Goal: Book appointment/travel/reservation

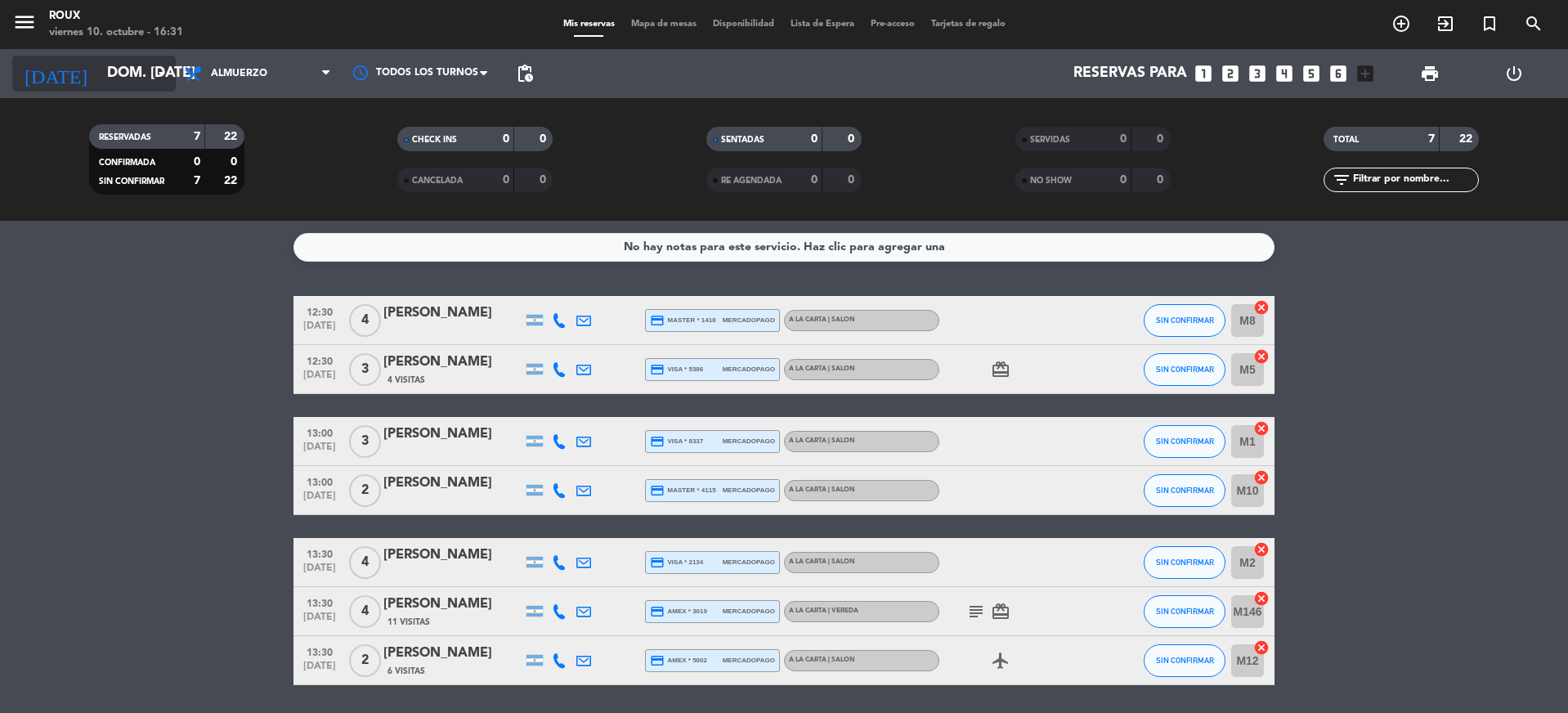
click at [119, 72] on input "dom. [DATE]" at bounding box center [193, 73] width 190 height 32
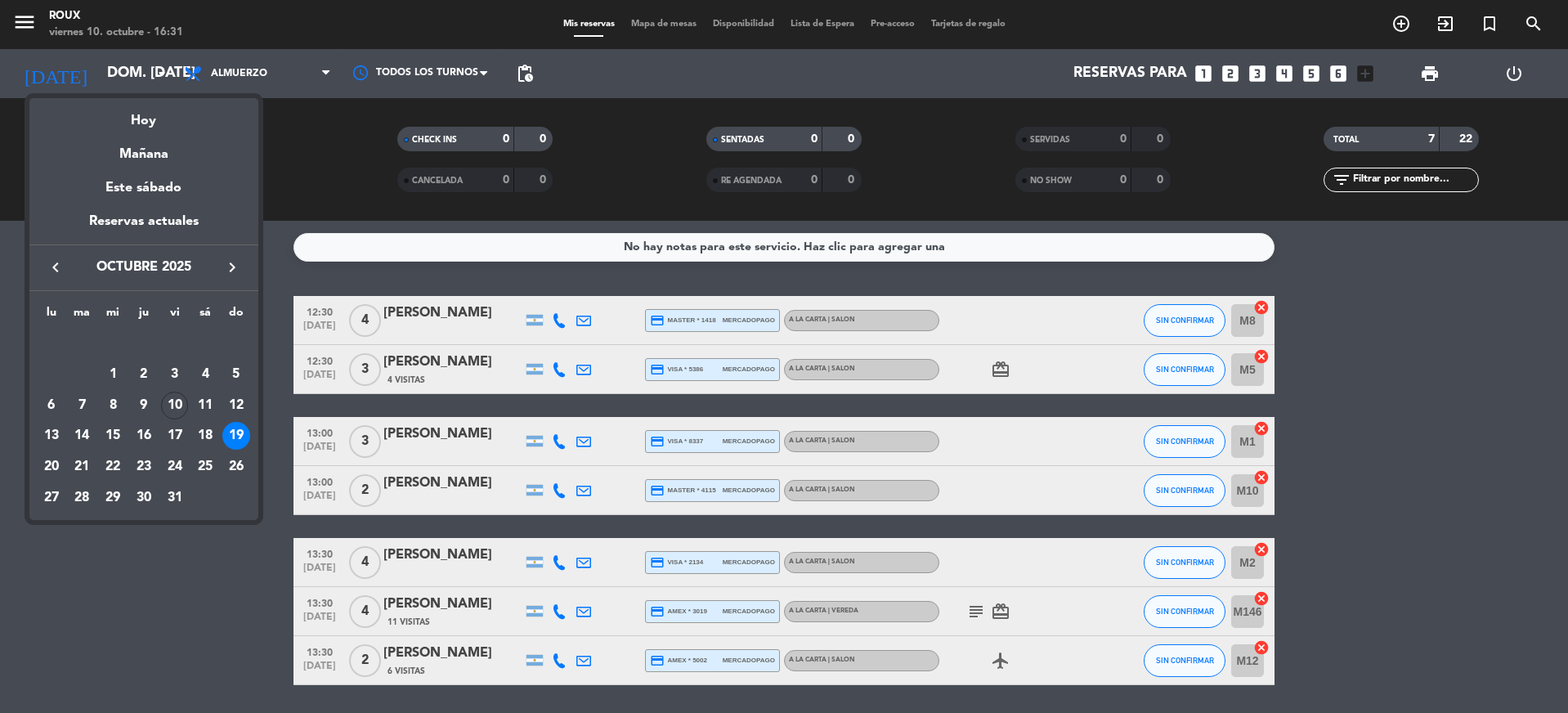
click at [231, 263] on icon "keyboard_arrow_right" at bounding box center [232, 267] width 20 height 20
click at [149, 376] on div "6" at bounding box center [144, 375] width 28 height 28
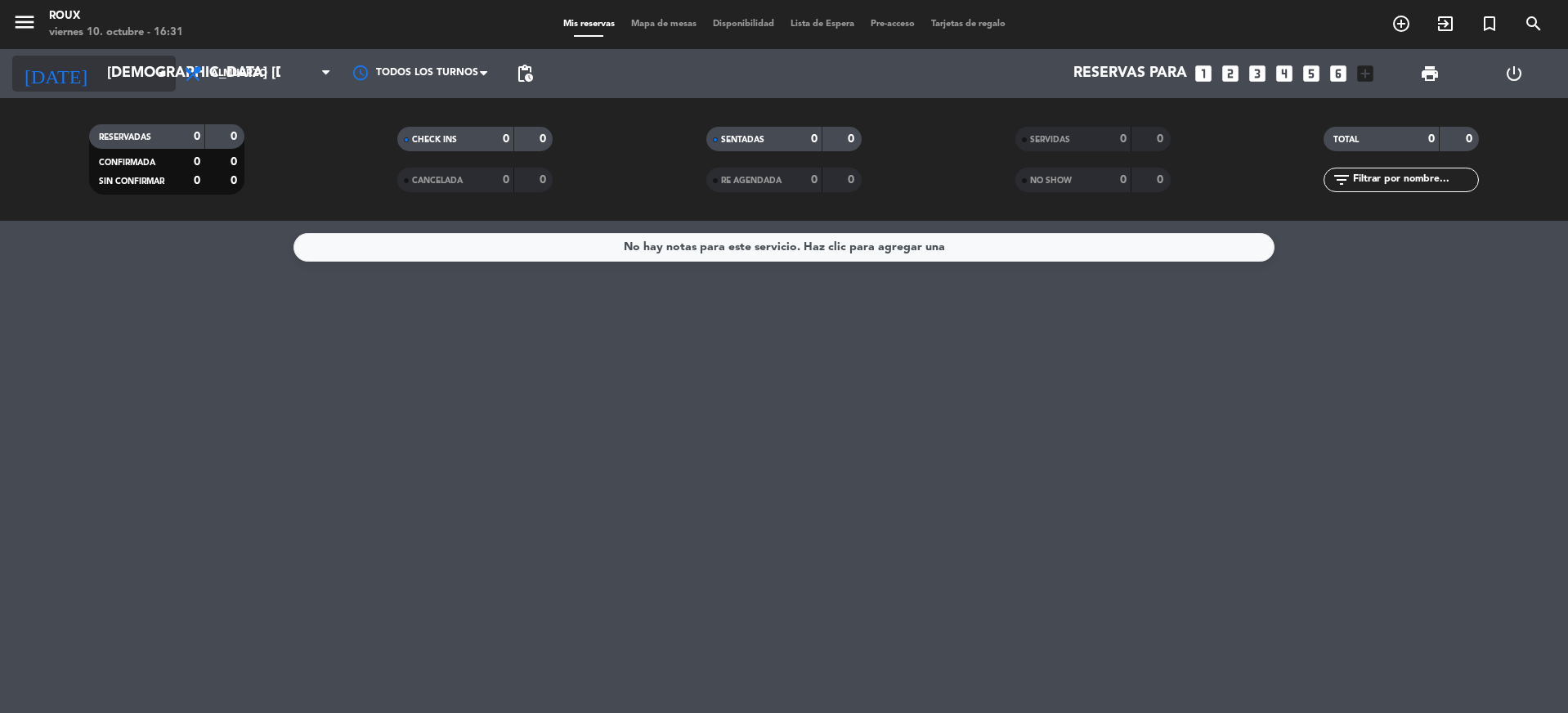
click at [167, 79] on icon "arrow_drop_down" at bounding box center [162, 74] width 20 height 20
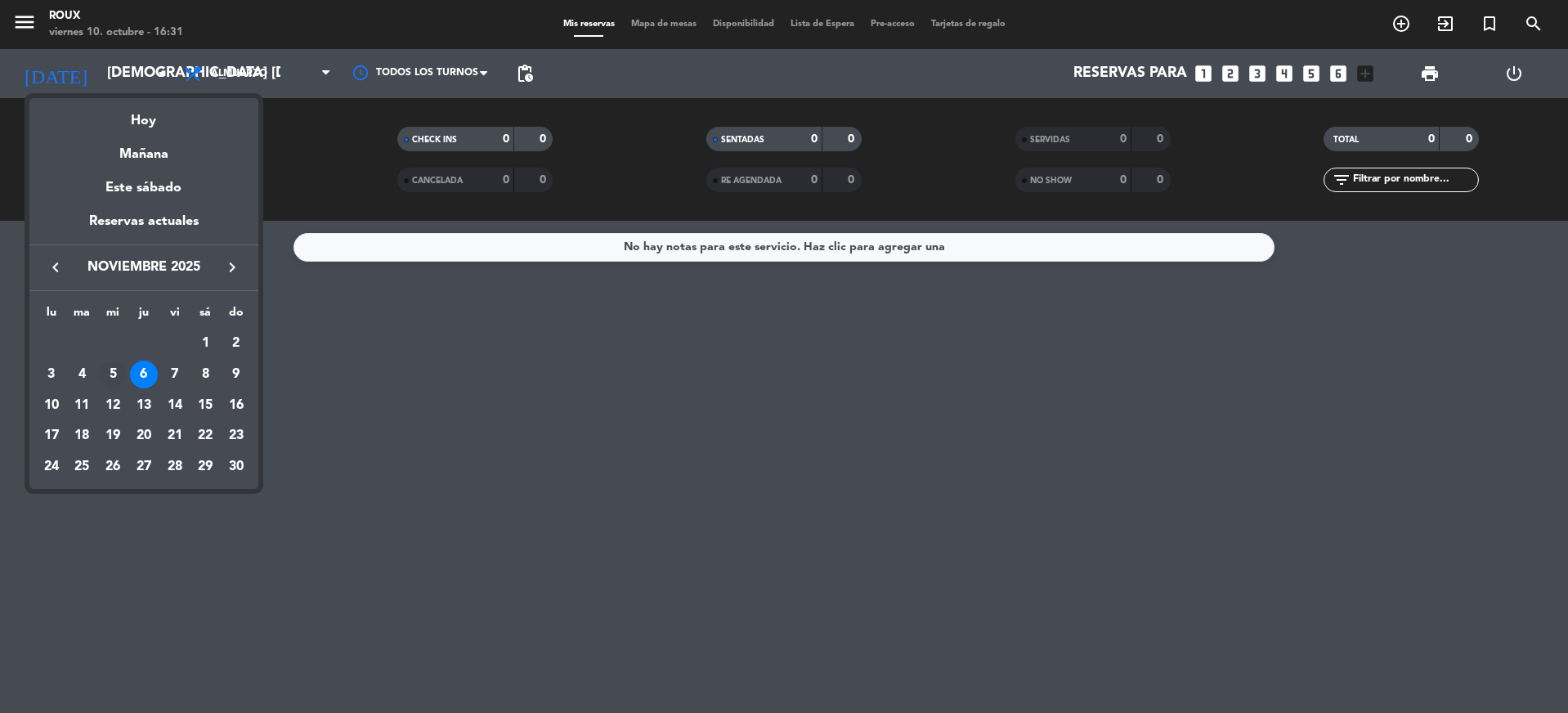
click at [120, 374] on div "5" at bounding box center [113, 375] width 28 height 28
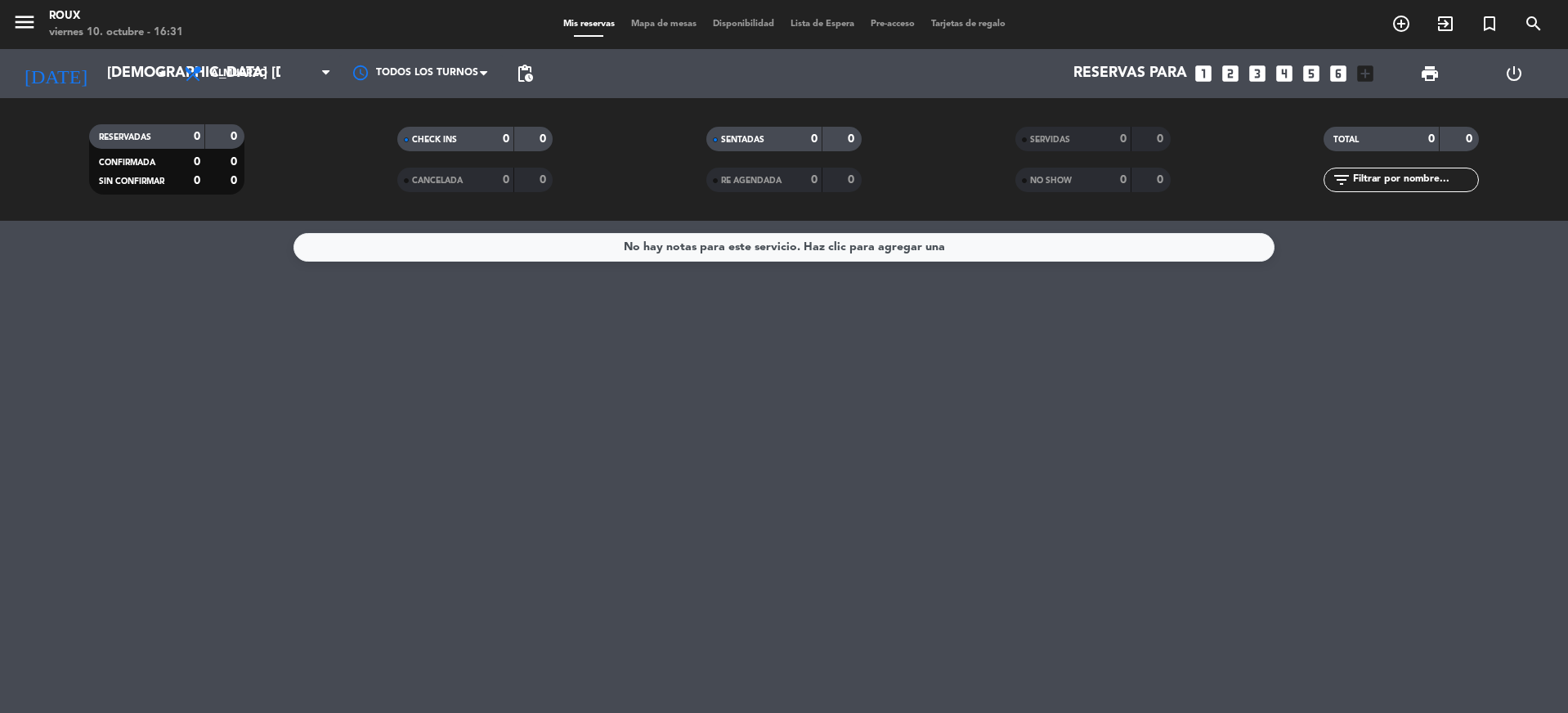
type input "mié. [DATE]"
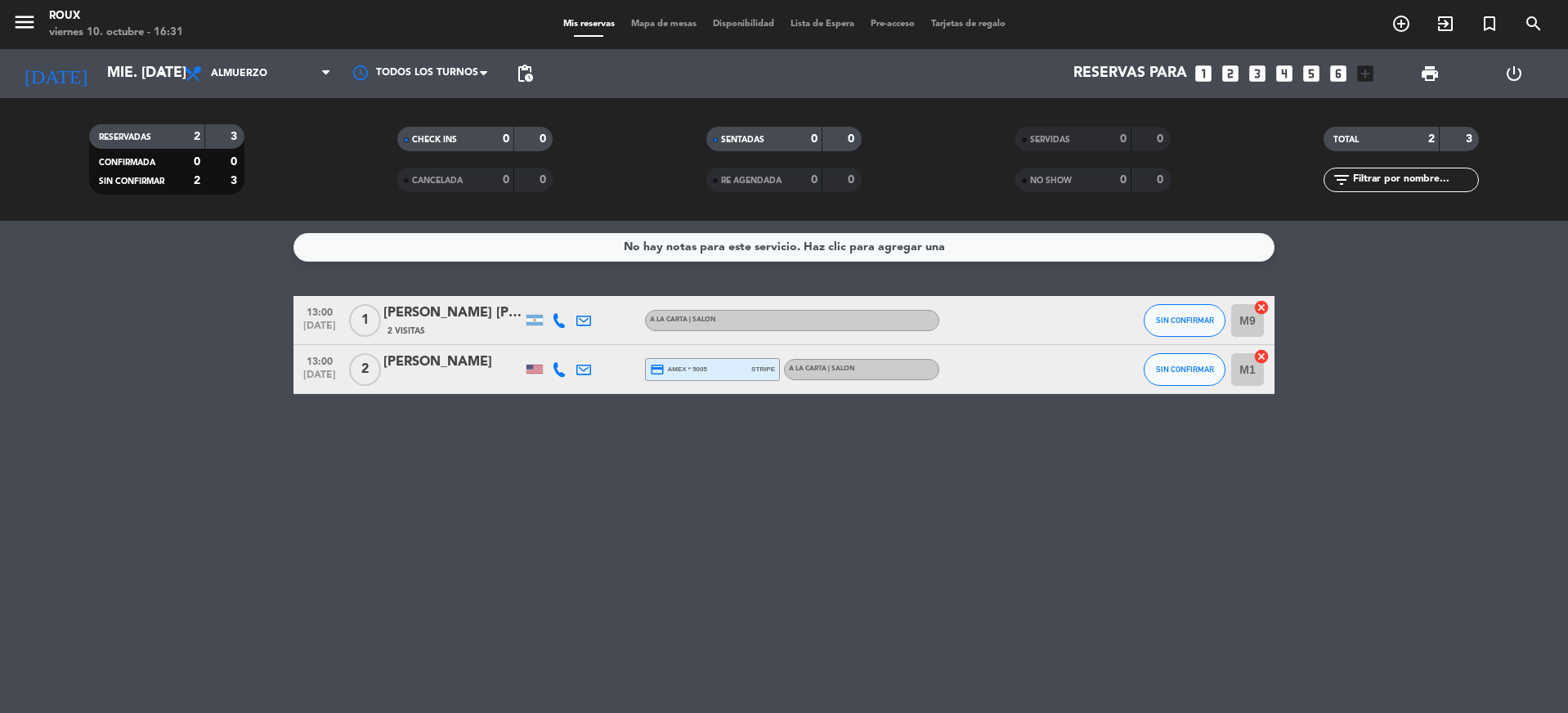
click at [660, 20] on span "Mapa de mesas" at bounding box center [664, 24] width 82 height 9
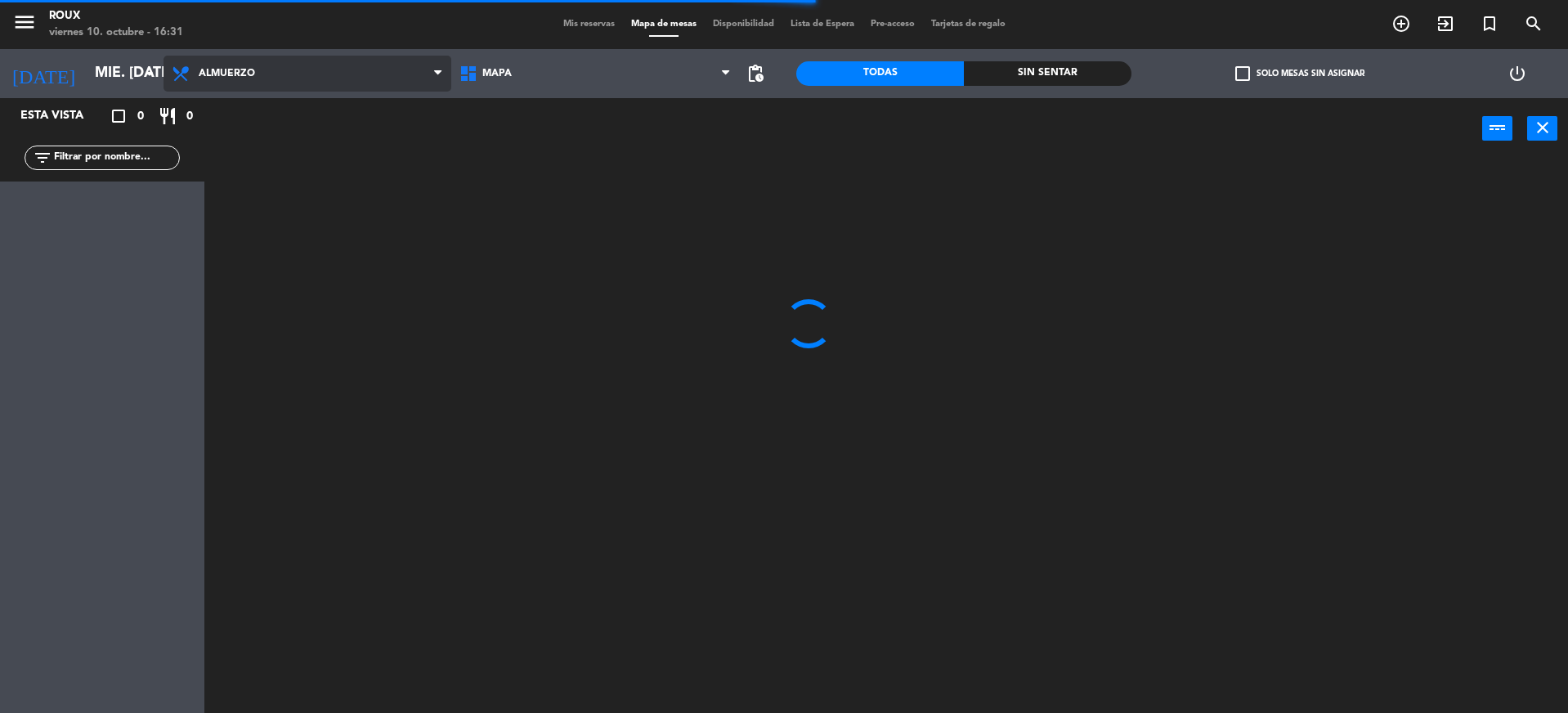
click at [227, 85] on span "Almuerzo" at bounding box center [307, 73] width 288 height 36
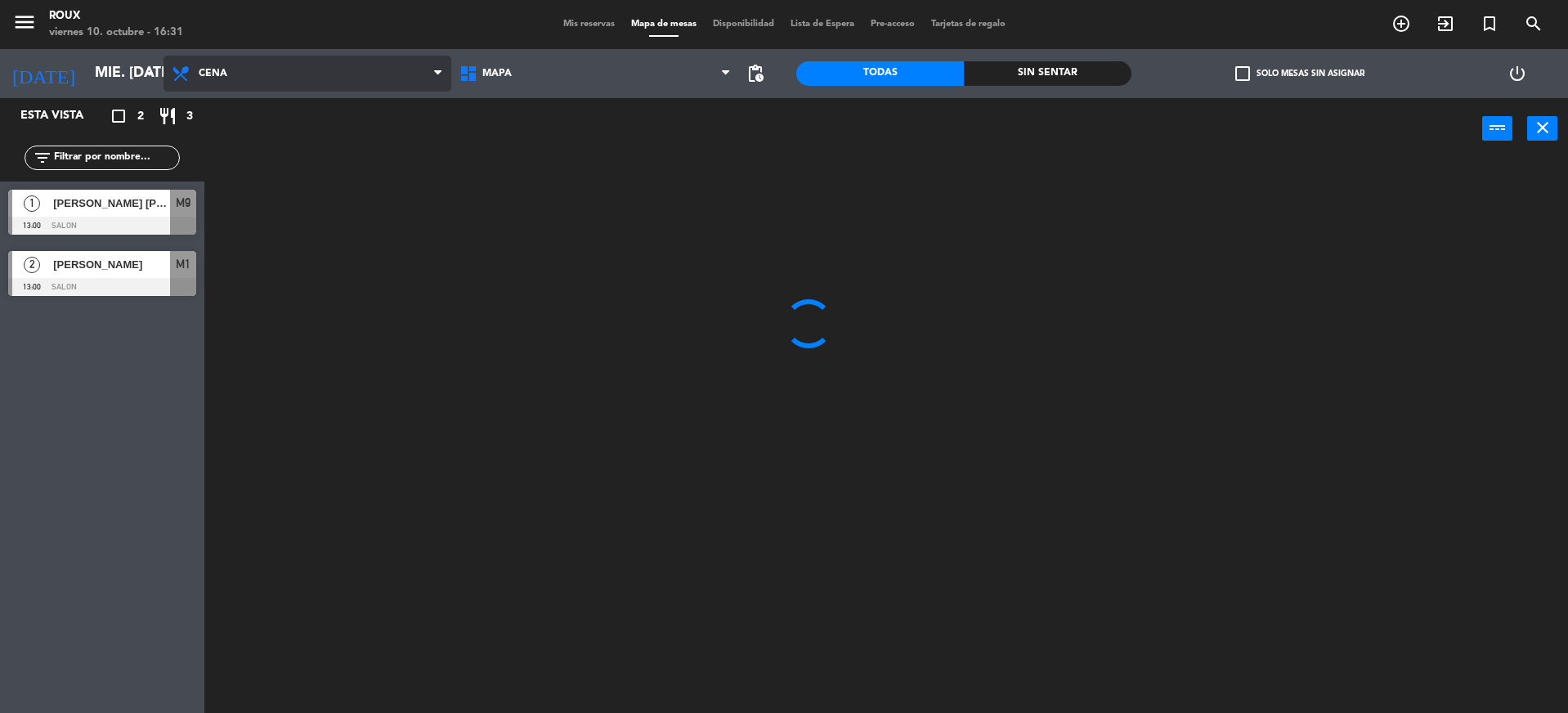
click at [226, 154] on ng-component "menu Roux viernes 10. octubre - 16:31 Mis reservas Mapa de mesas Disponibilidad…" at bounding box center [784, 359] width 1568 height 717
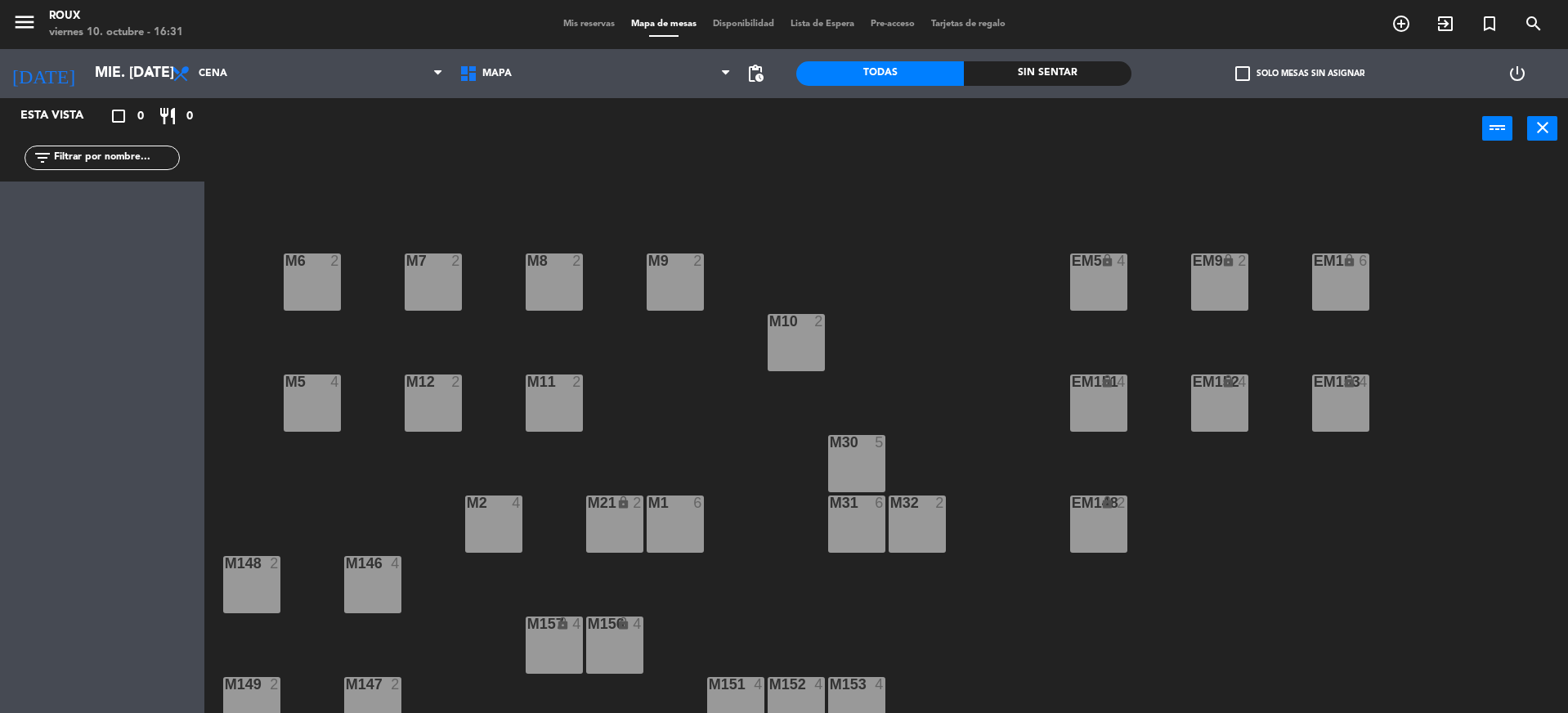
click at [324, 297] on div "M6 2" at bounding box center [312, 282] width 57 height 57
click at [759, 133] on button "[GEOGRAPHIC_DATA]" at bounding box center [792, 128] width 98 height 32
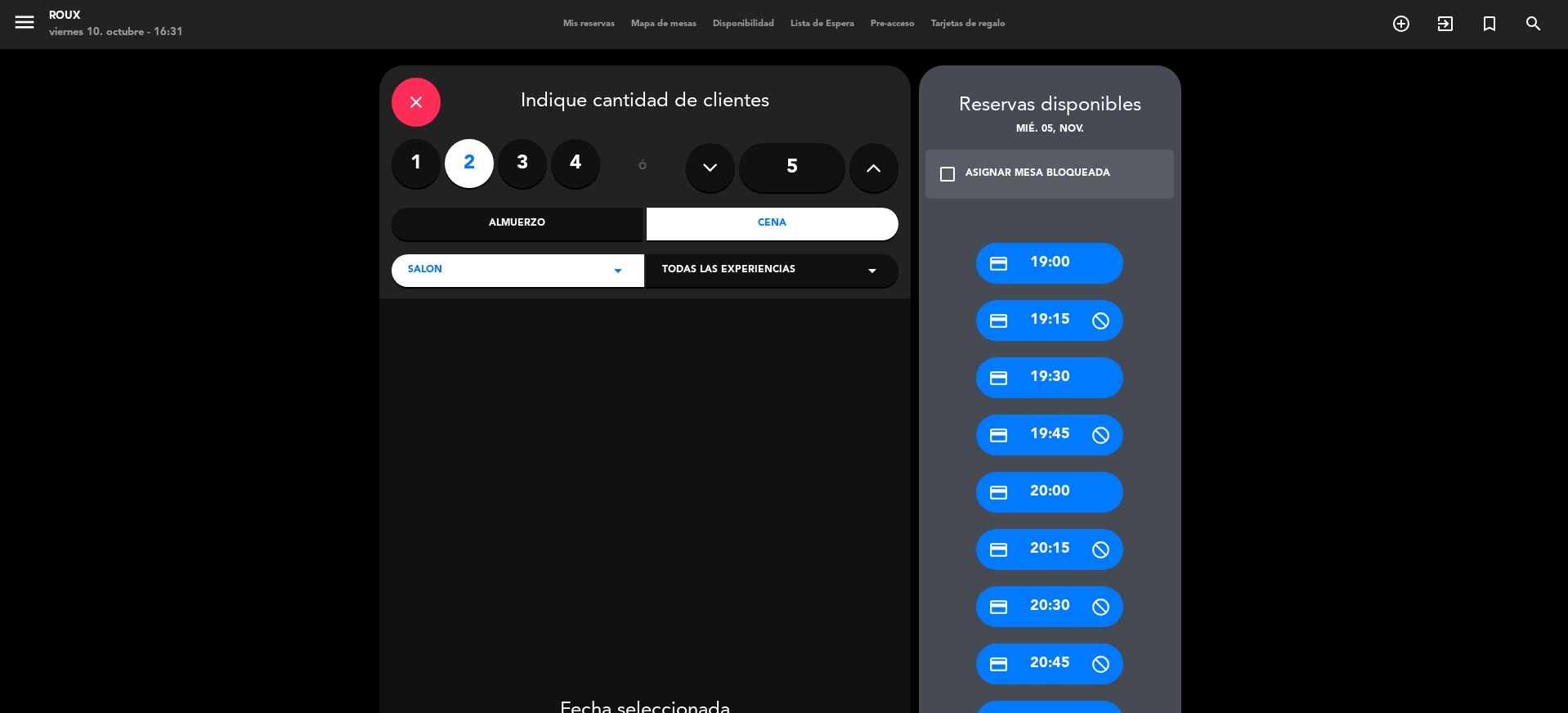
click at [404, 157] on label "1" at bounding box center [416, 164] width 49 height 49
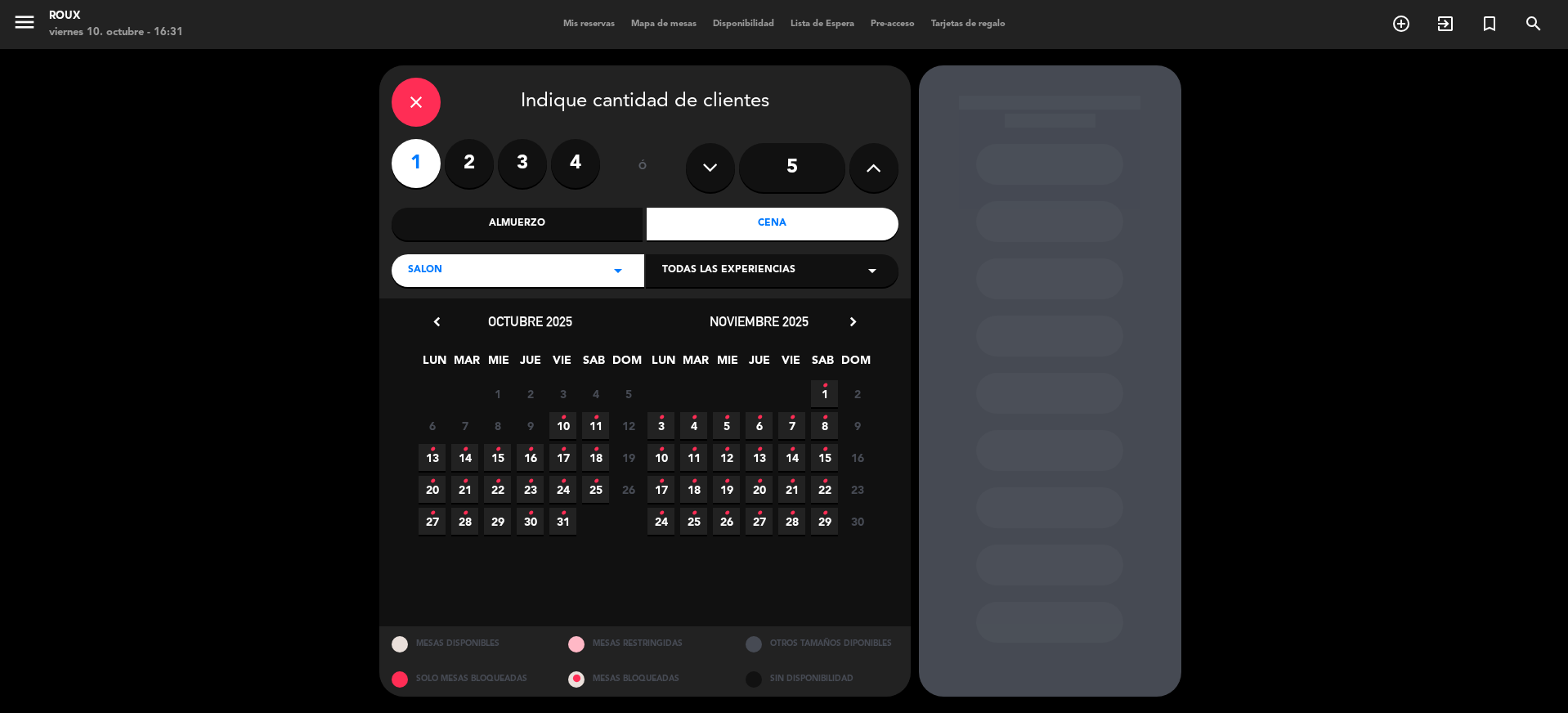
click at [724, 425] on icon "•" at bounding box center [726, 418] width 6 height 27
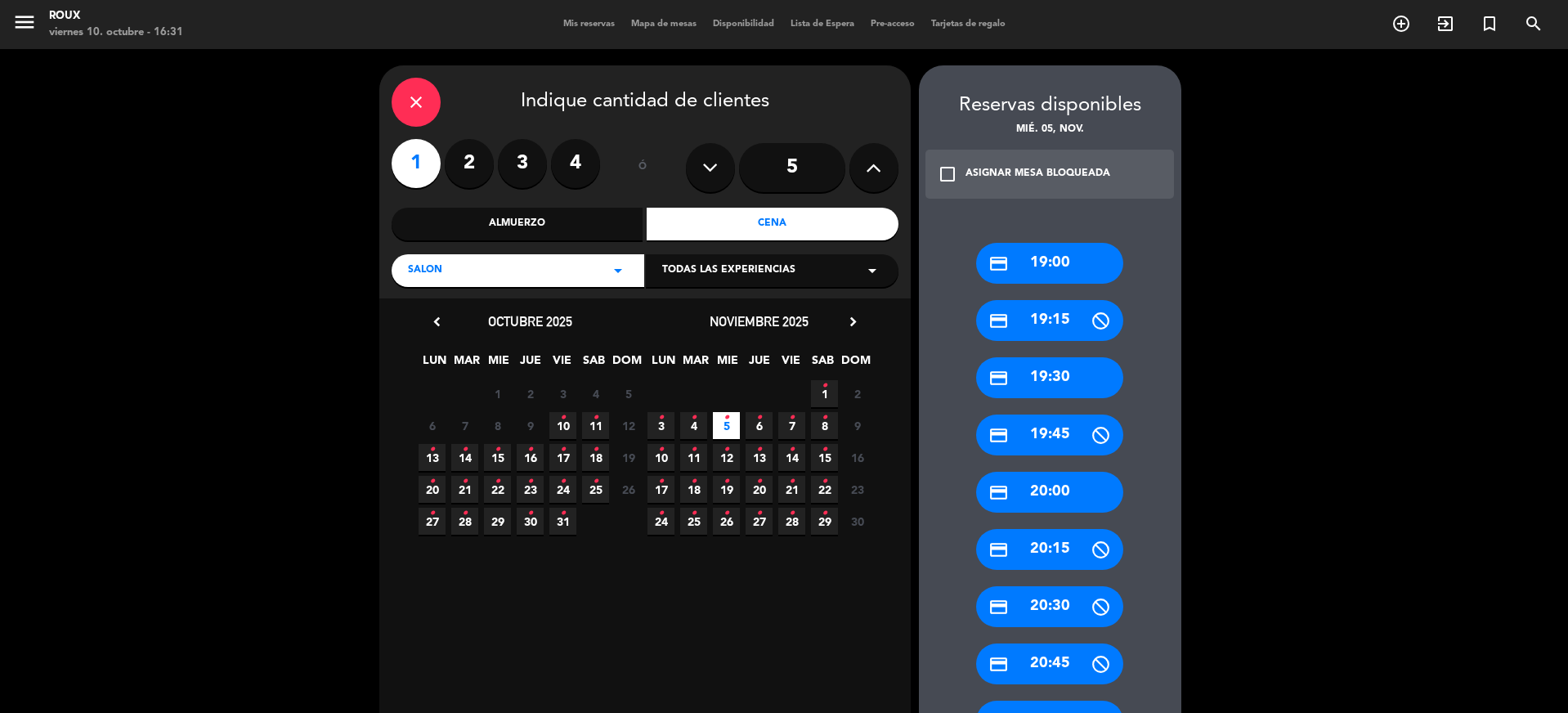
click at [1045, 603] on div "credit_card 20:30" at bounding box center [1049, 607] width 147 height 41
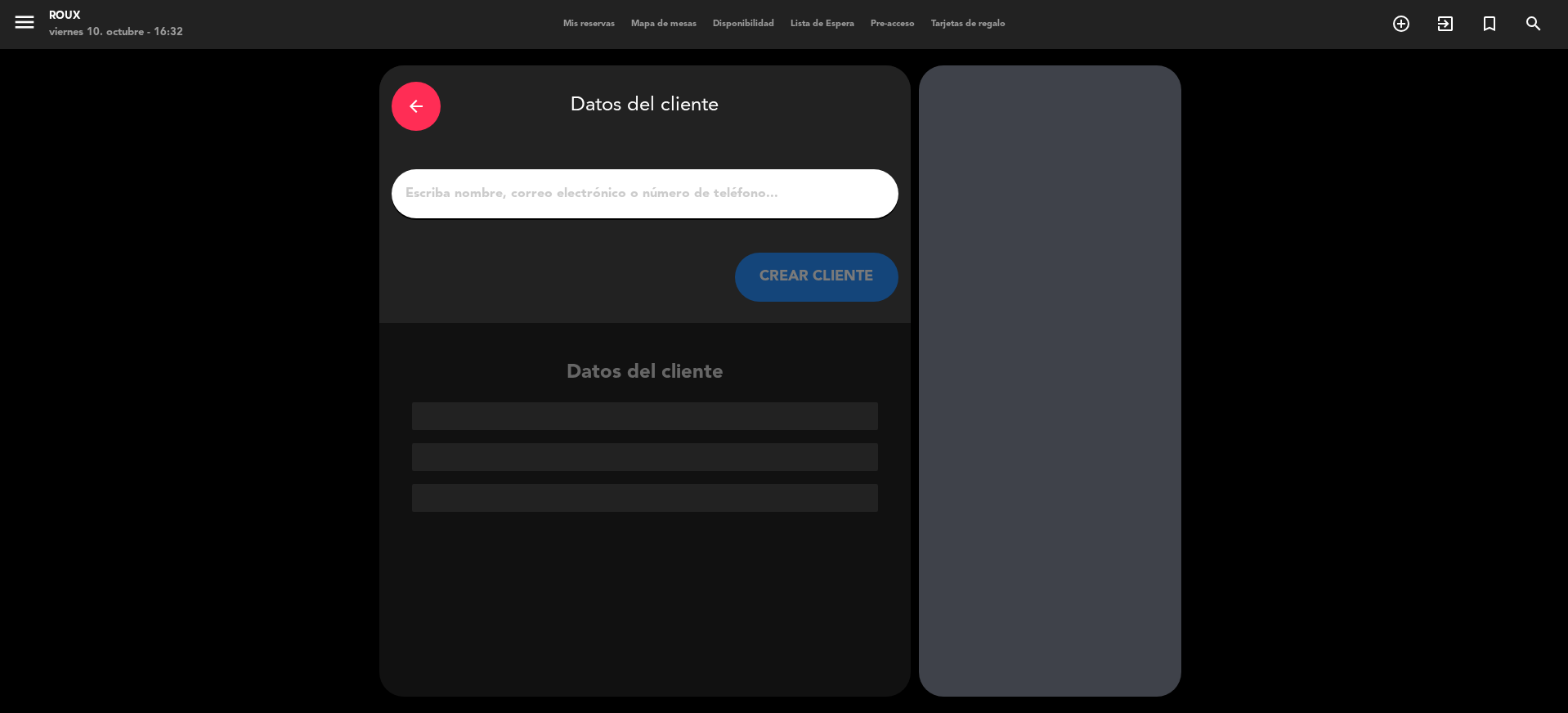
click at [620, 201] on input "1" at bounding box center [645, 194] width 483 height 23
click at [426, 110] on div "arrow_back" at bounding box center [416, 106] width 49 height 49
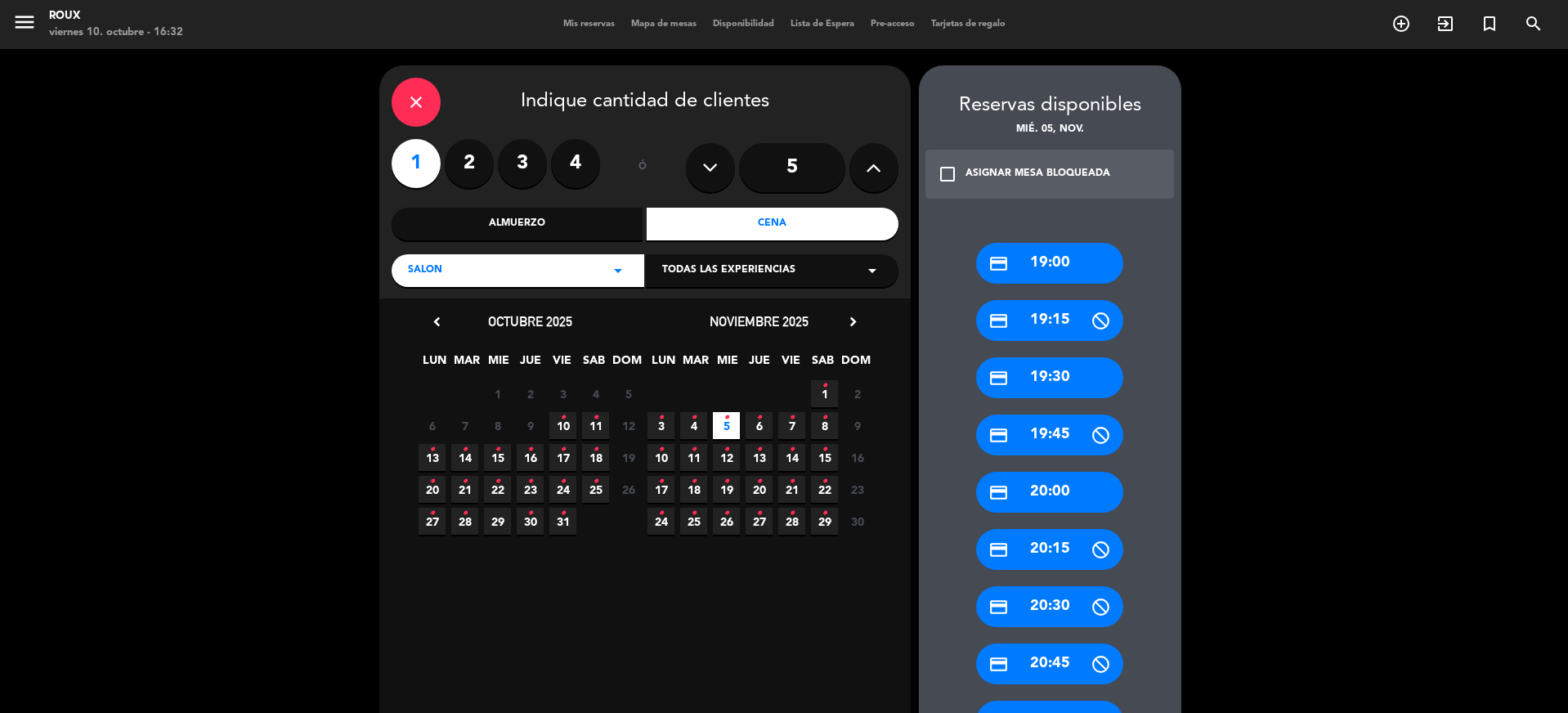
click at [732, 422] on span "5 •" at bounding box center [726, 426] width 27 height 27
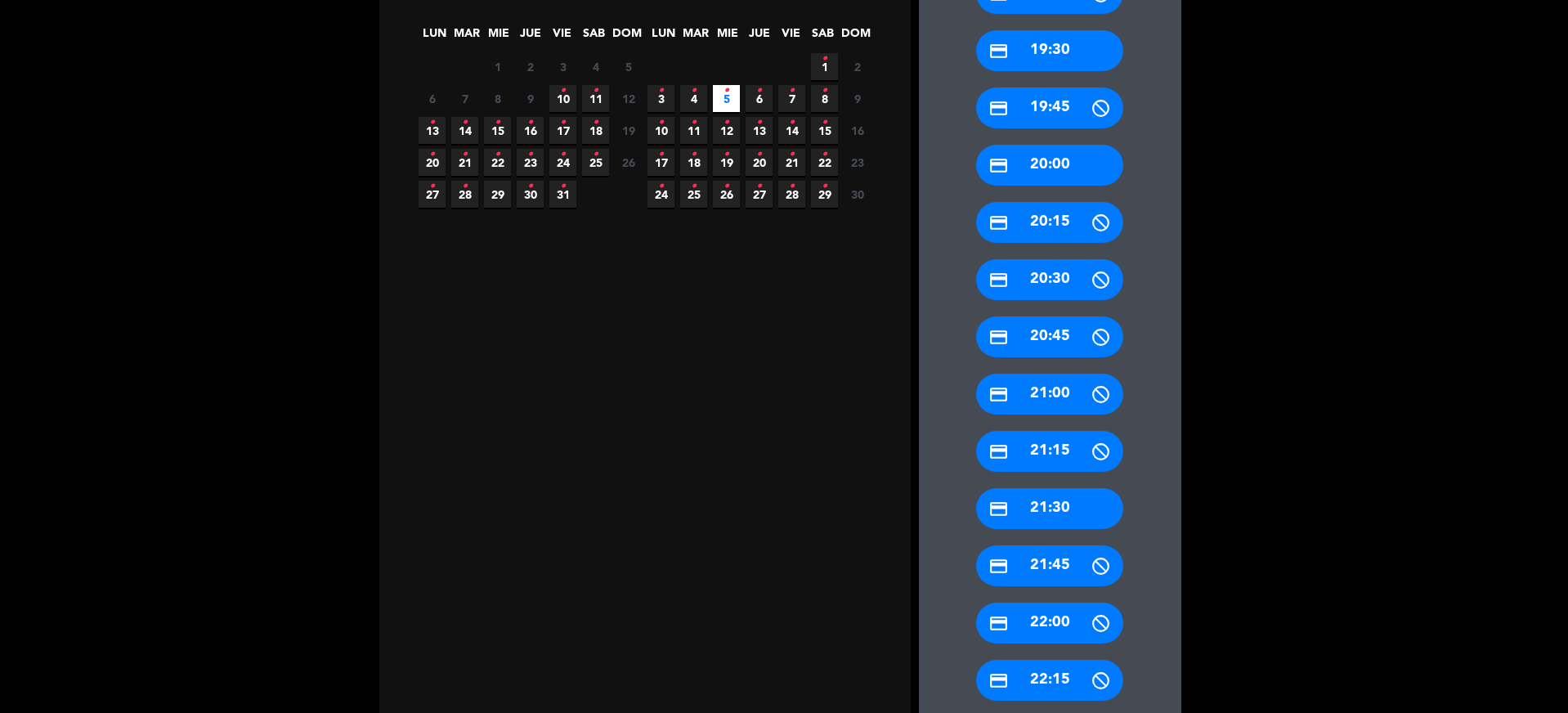
scroll to position [706, 0]
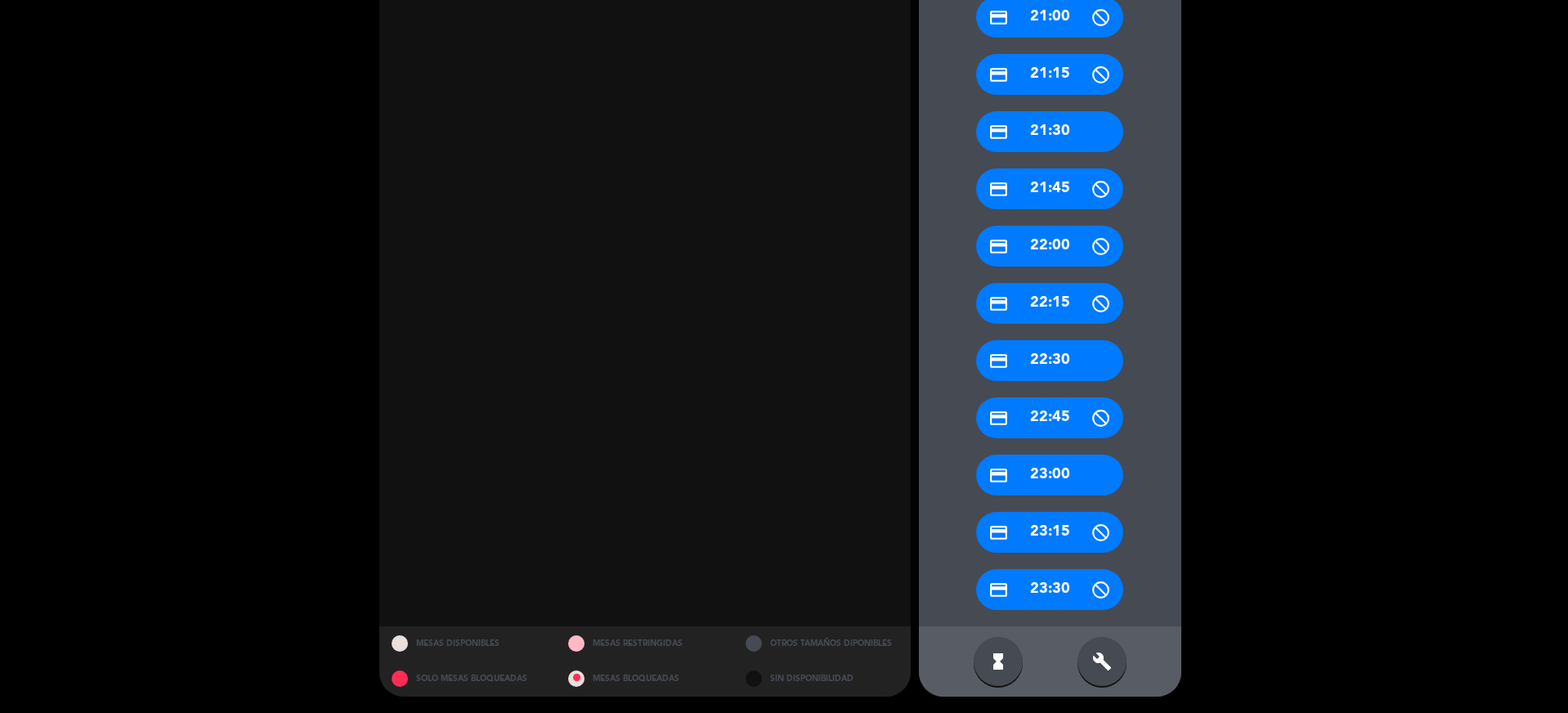
click at [1100, 651] on div "build" at bounding box center [1102, 662] width 49 height 49
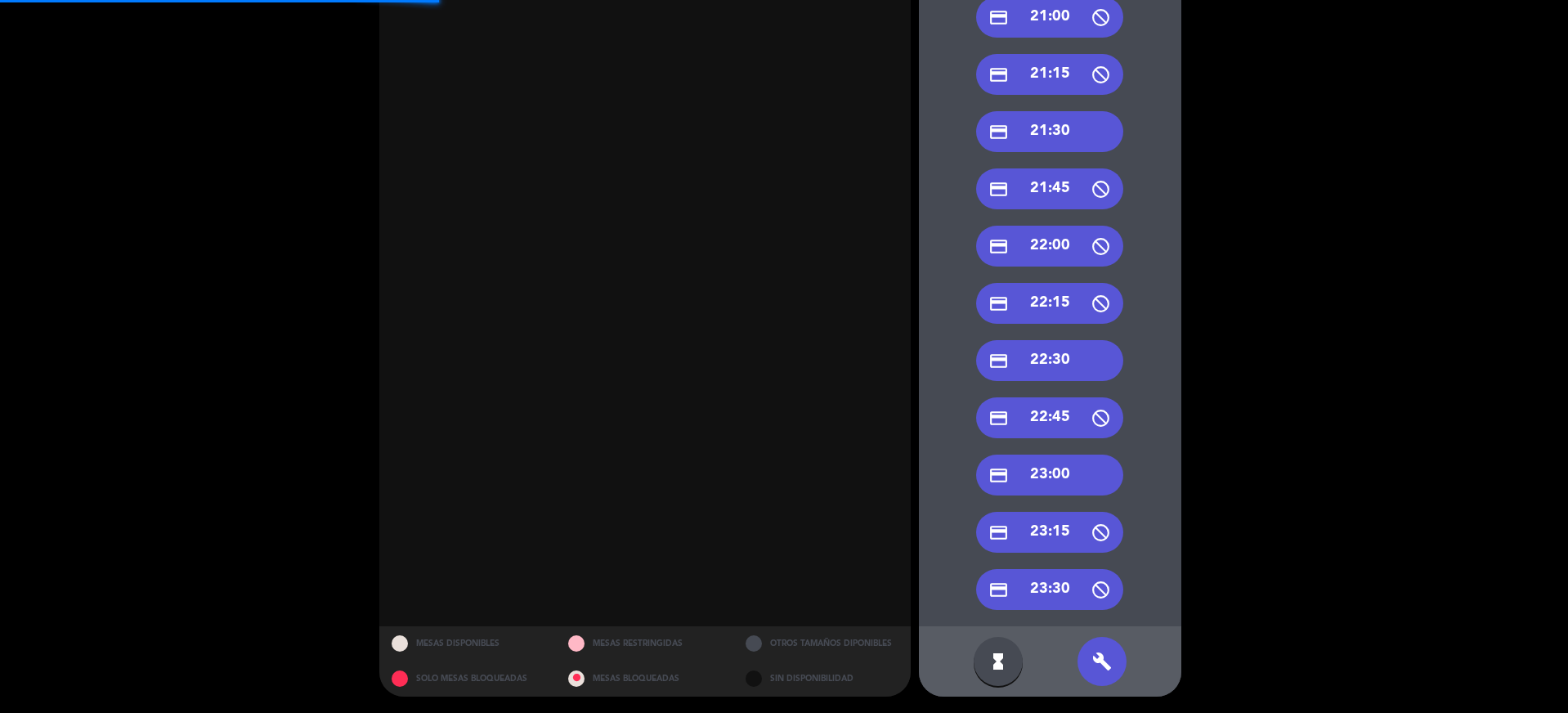
scroll to position [378, 0]
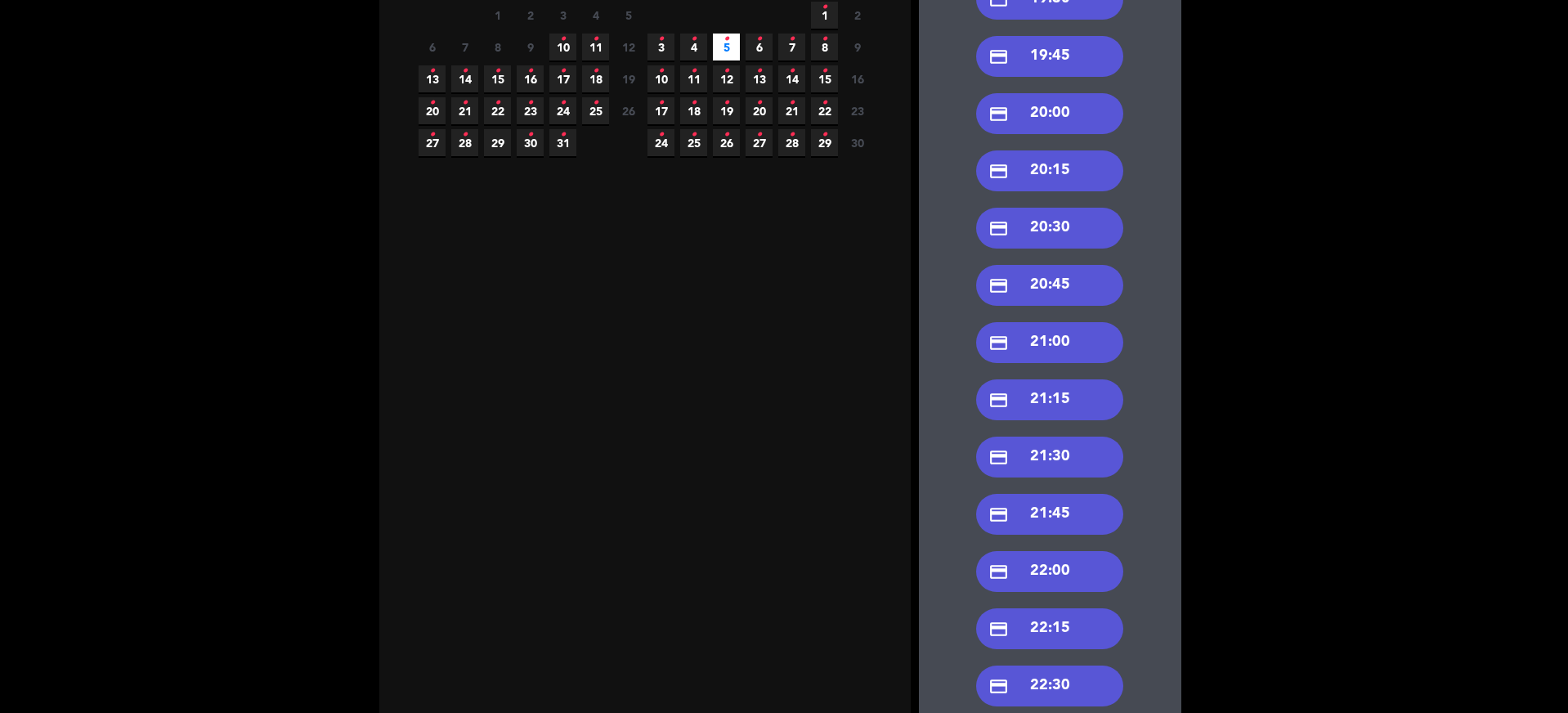
click at [1042, 238] on div "credit_card 20:30" at bounding box center [1049, 227] width 147 height 41
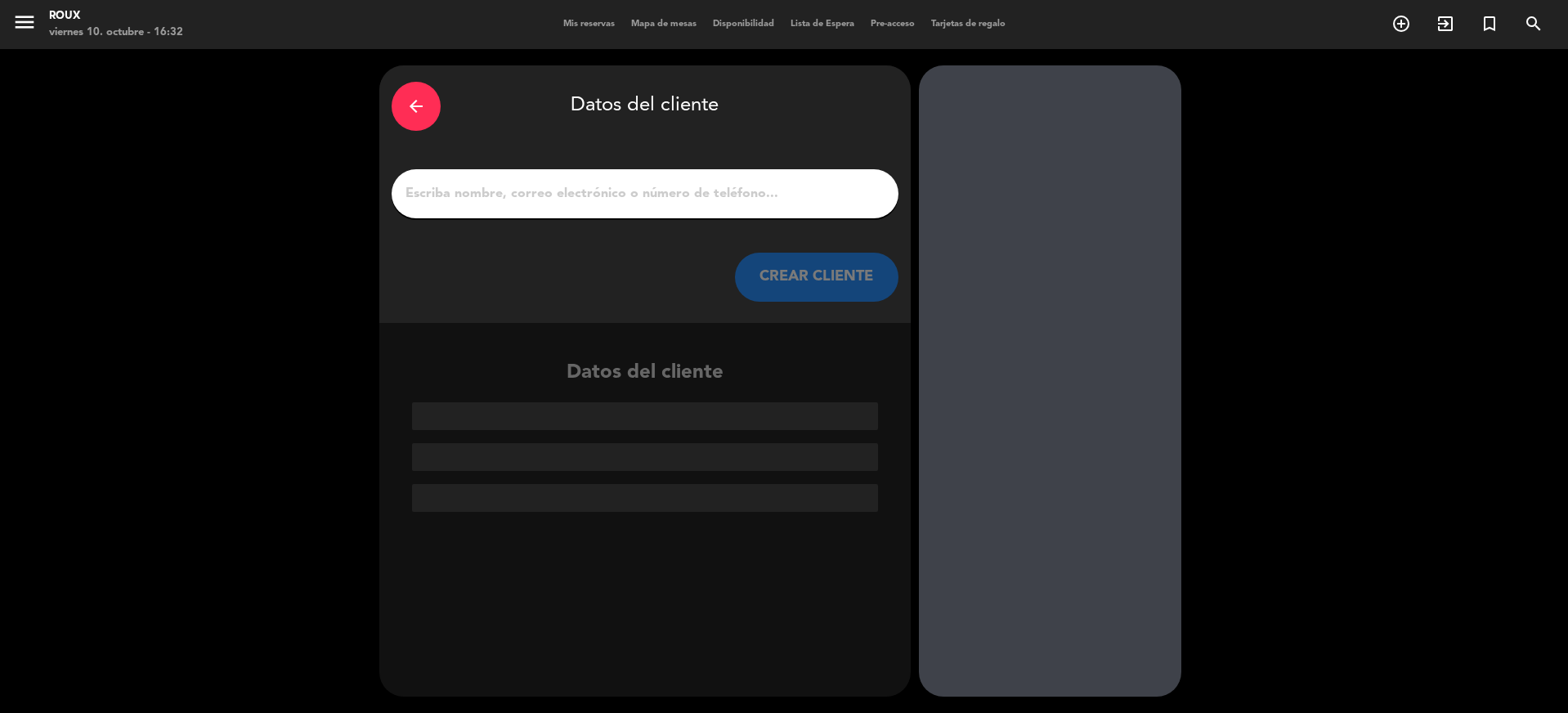
scroll to position [0, 0]
click at [548, 181] on div at bounding box center [645, 193] width 507 height 49
click at [542, 188] on input "1" at bounding box center [645, 194] width 483 height 23
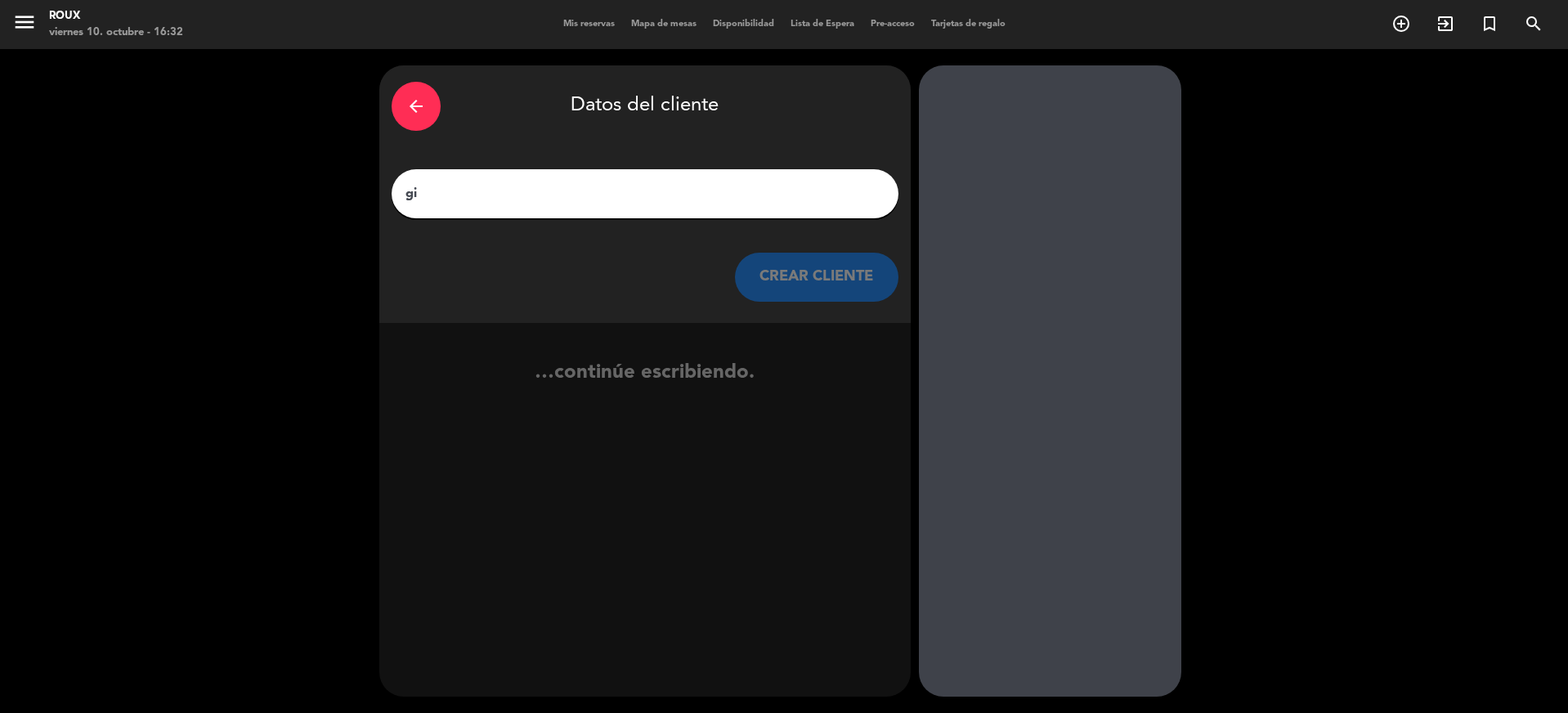
type input "g"
click at [436, 193] on input "GIANPERTUSI" at bounding box center [645, 194] width 483 height 23
type input "[PERSON_NAME]"
click at [772, 269] on button "CREAR CLIENTE" at bounding box center [816, 277] width 163 height 49
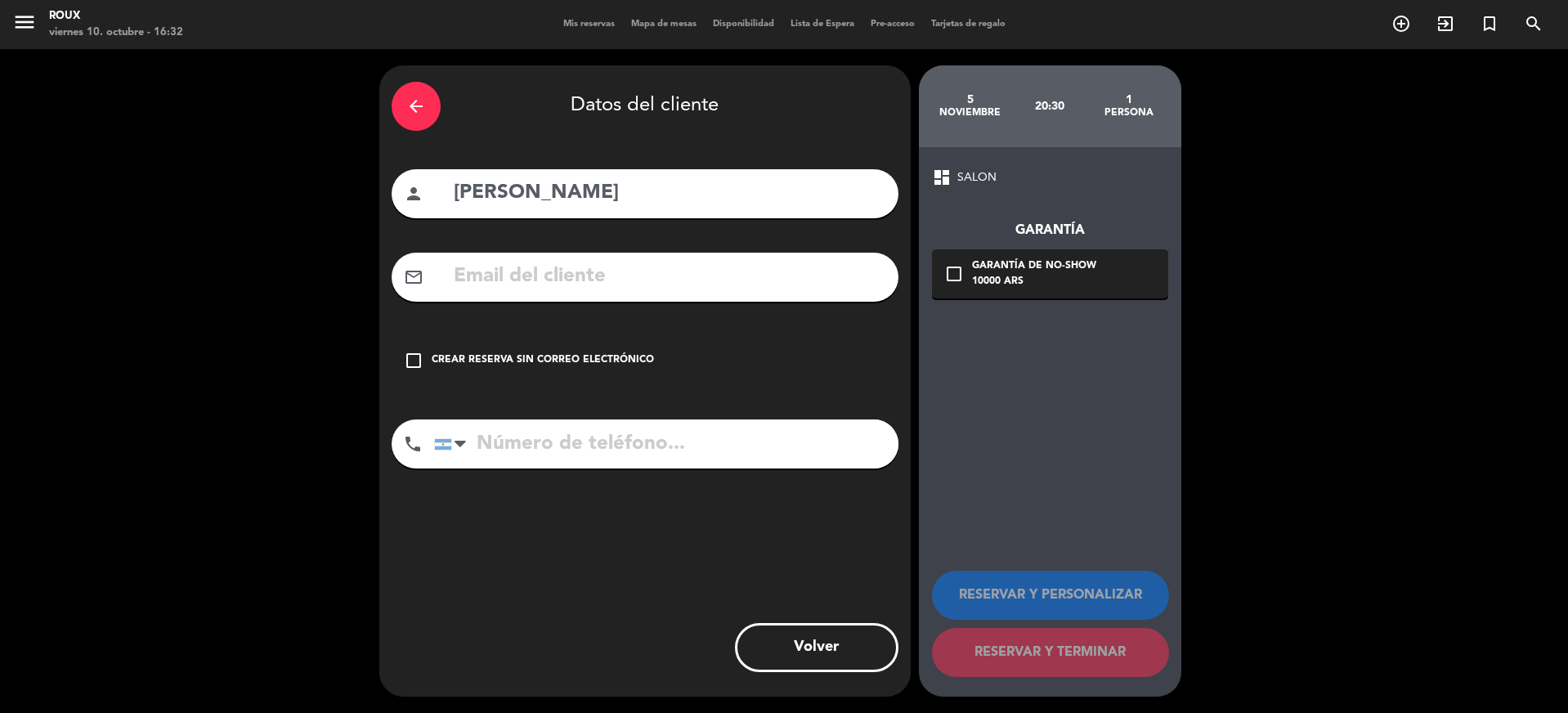
click at [501, 293] on input "text" at bounding box center [669, 276] width 434 height 33
paste input "[PERSON_NAME] <[EMAIL_ADDRESS][DOMAIN_NAME]>"
drag, startPoint x: 549, startPoint y: 283, endPoint x: 432, endPoint y: 276, distance: 117.2
click at [432, 276] on div "mail_outline [PERSON_NAME] <[EMAIL_ADDRESS][DOMAIN_NAME]>" at bounding box center [645, 277] width 507 height 49
click at [783, 288] on input "[EMAIL_ADDRESS][DOMAIN_NAME]>" at bounding box center [669, 276] width 434 height 33
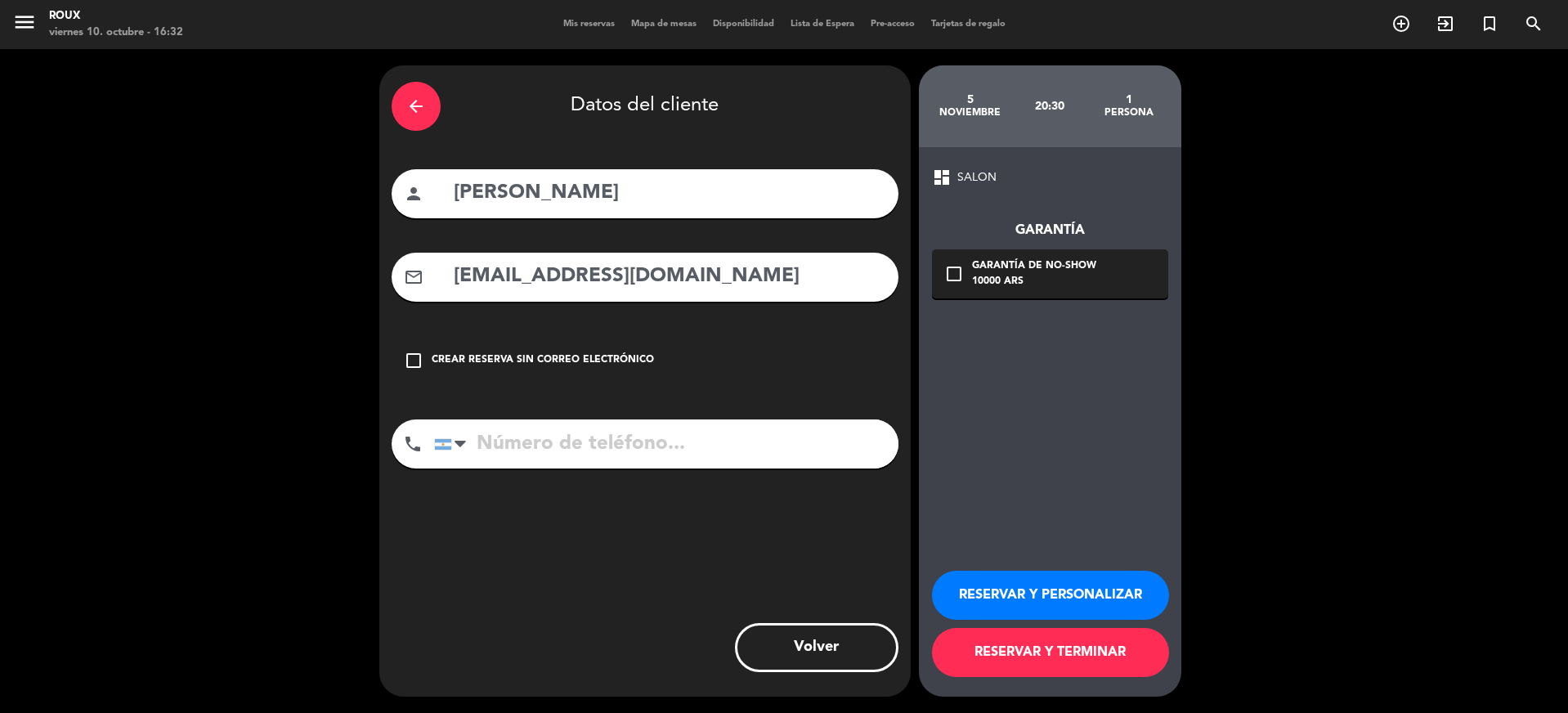
type input "[EMAIL_ADDRESS][DOMAIN_NAME]"
click at [421, 366] on icon "check_box_outline_blank" at bounding box center [414, 361] width 20 height 20
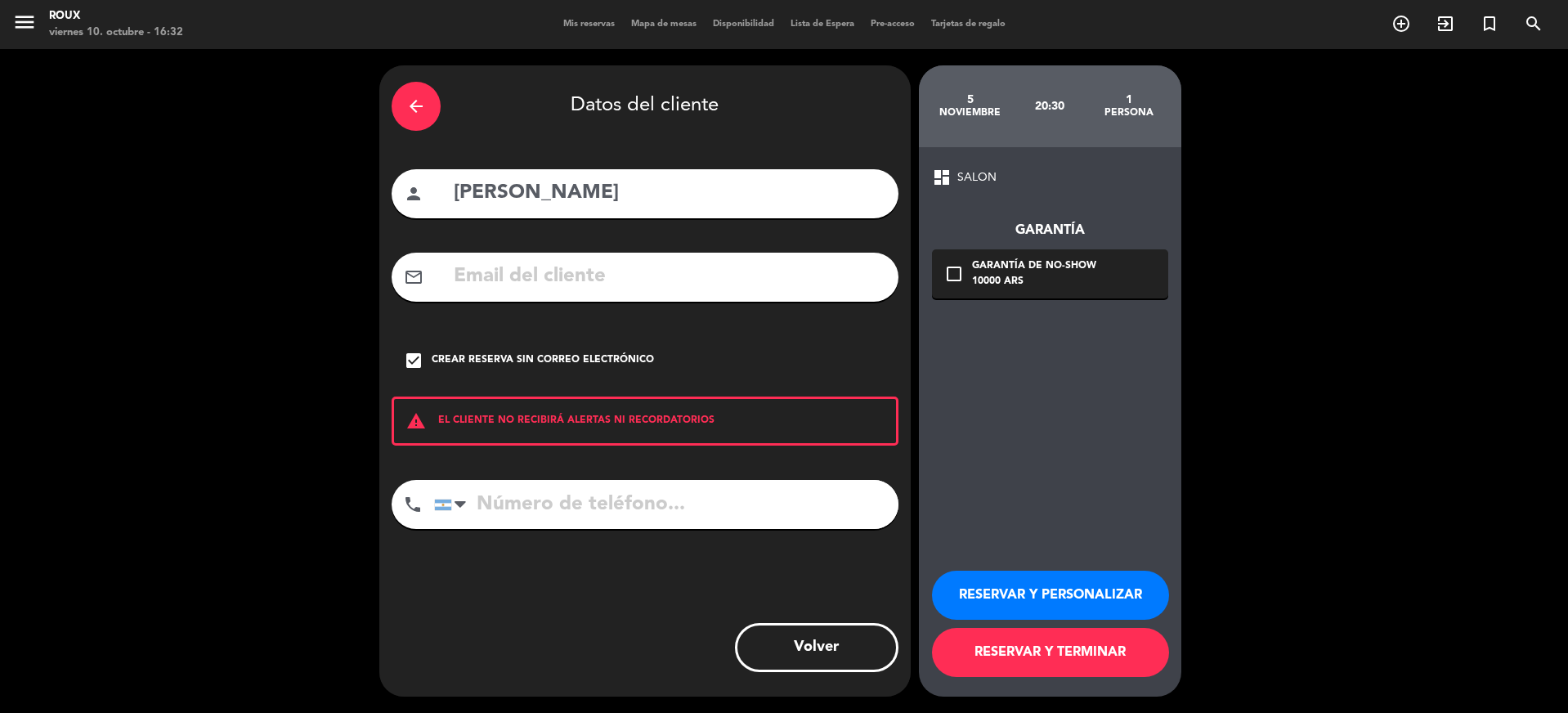
click at [423, 369] on icon "check_box" at bounding box center [414, 361] width 20 height 20
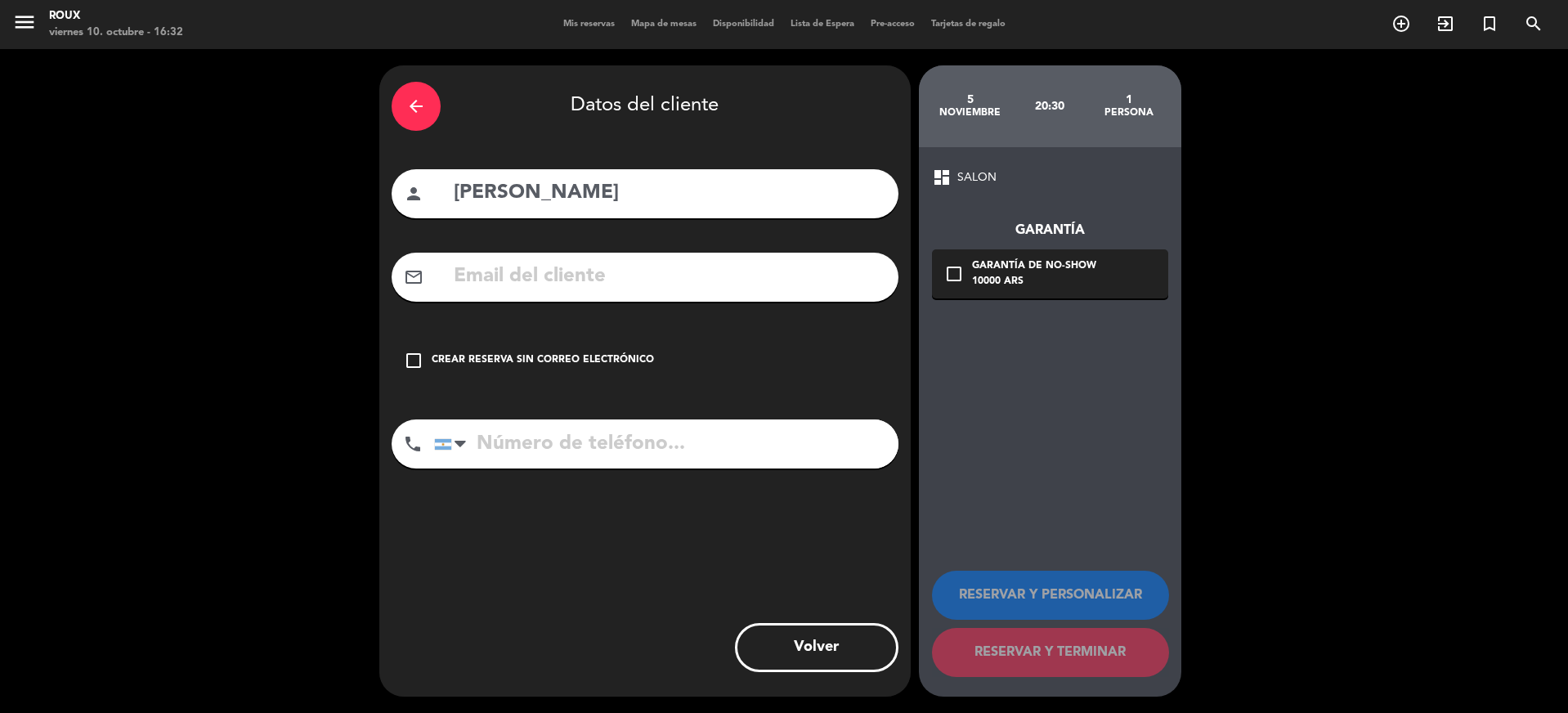
click at [452, 271] on input "text" at bounding box center [669, 276] width 434 height 33
paste input "[PERSON_NAME] <[EMAIL_ADDRESS][DOMAIN_NAME]>"
drag, startPoint x: 545, startPoint y: 283, endPoint x: 389, endPoint y: 273, distance: 156.3
click at [389, 273] on div "arrow_back Datos del cliente person [PERSON_NAME] mail_outline [PERSON_NAME] <[…" at bounding box center [645, 381] width 532 height 632
click at [789, 287] on input "[EMAIL_ADDRESS][DOMAIN_NAME]>" at bounding box center [669, 276] width 434 height 33
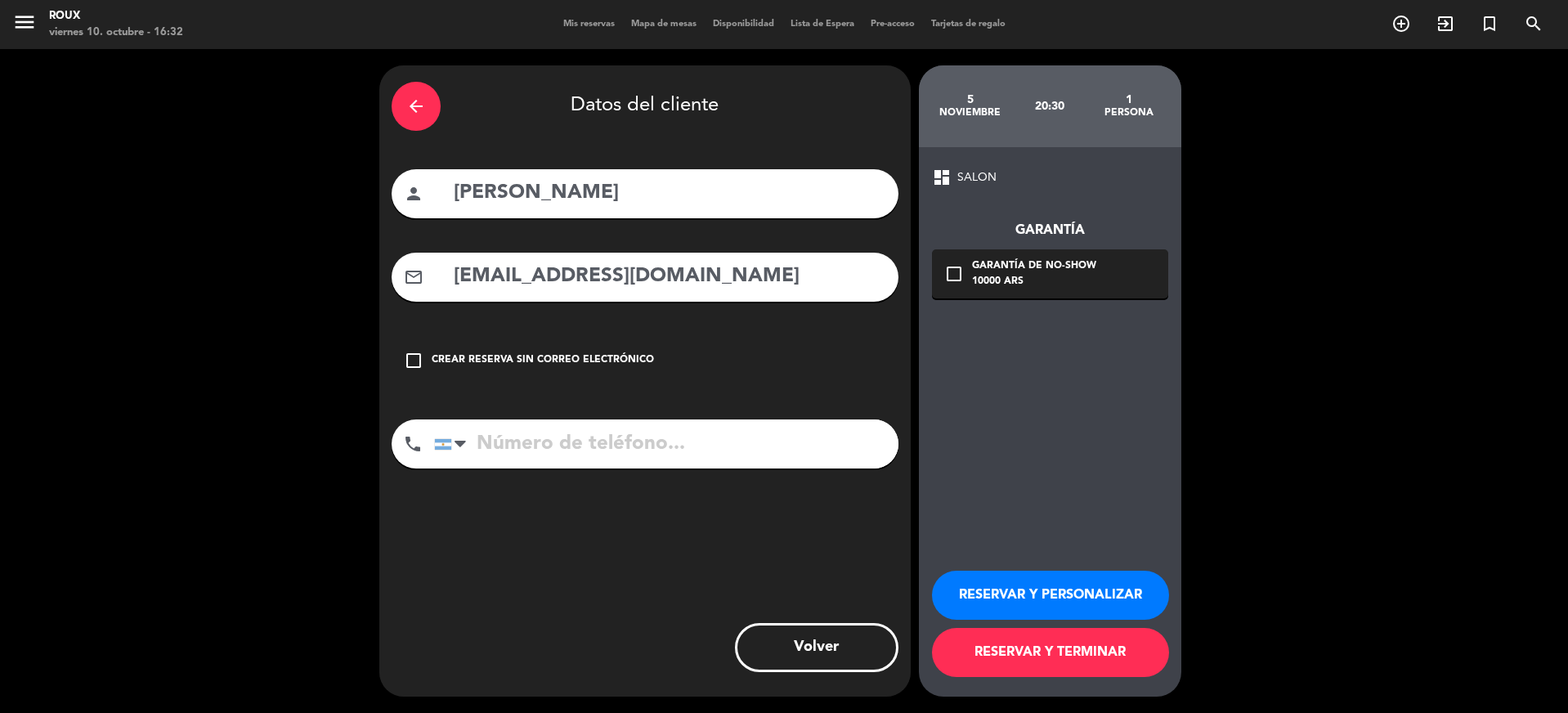
type input "[EMAIL_ADDRESS][DOMAIN_NAME]"
click at [585, 452] on input "tel" at bounding box center [666, 444] width 465 height 49
type input "1111111111"
click at [1067, 598] on button "RESERVAR Y PERSONALIZAR" at bounding box center [1051, 595] width 237 height 49
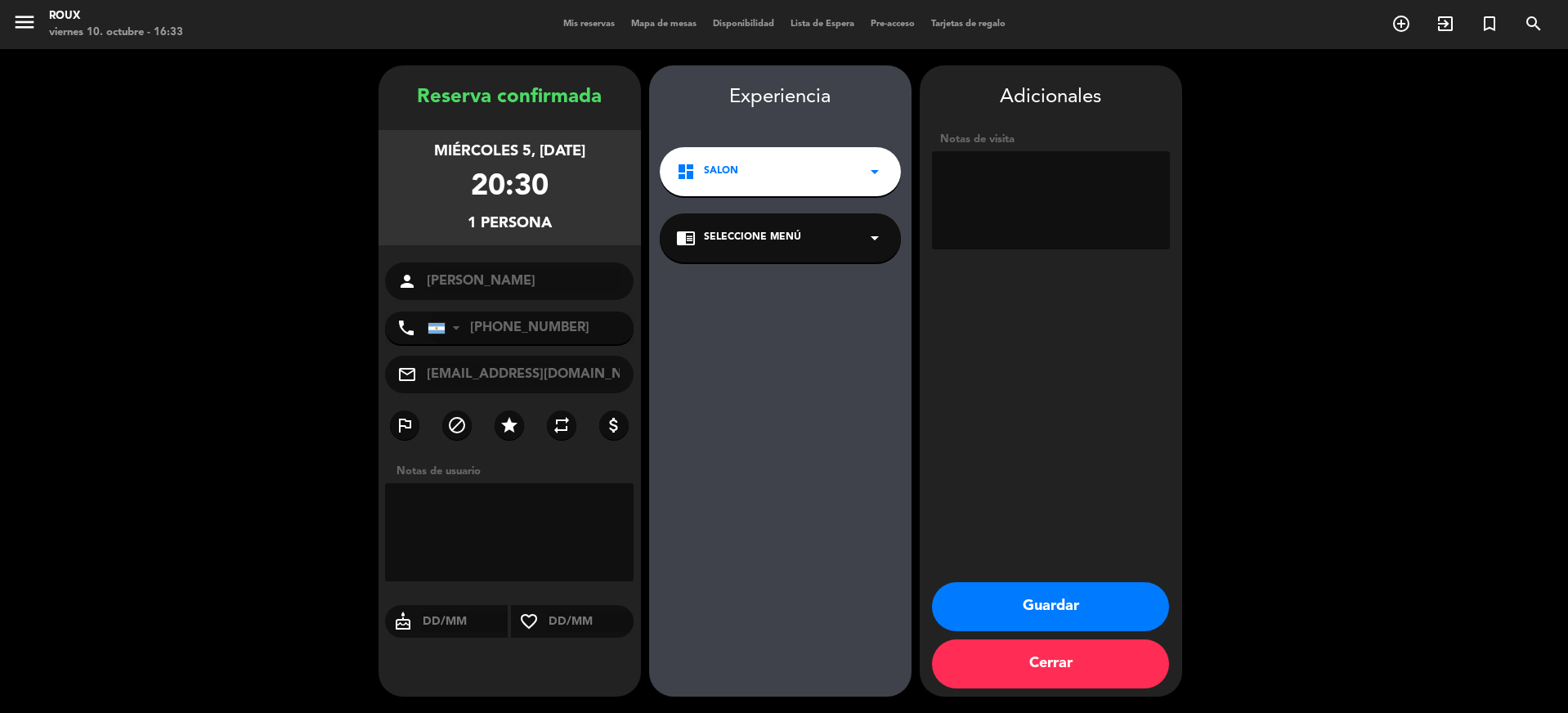
click at [464, 527] on textarea at bounding box center [509, 533] width 250 height 98
type textarea "HIZO LA RESERVA POR MAIL. OPTA POR MENU [PERSON_NAME]"
click at [957, 598] on button "Guardar" at bounding box center [1051, 607] width 237 height 49
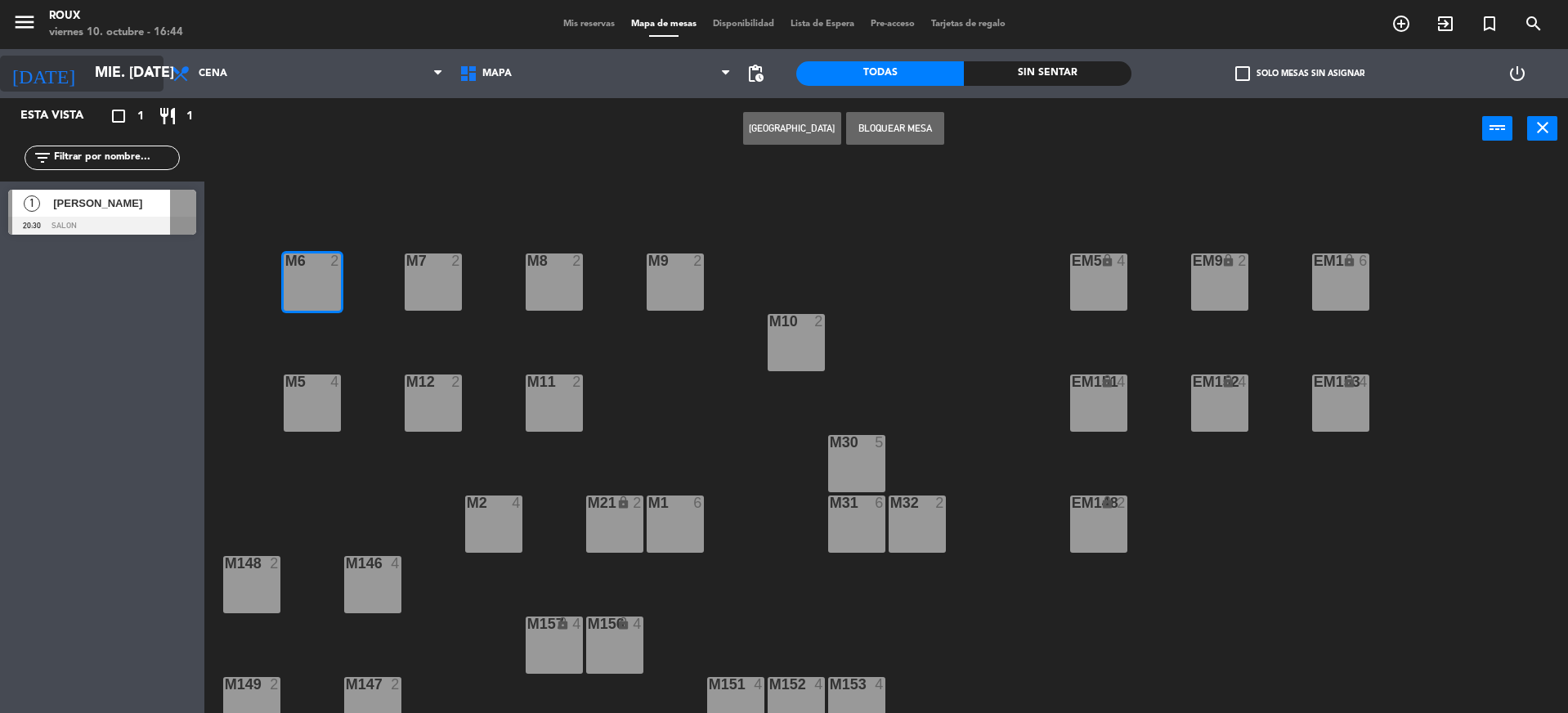
click at [108, 81] on input "mié. [DATE]" at bounding box center [181, 73] width 190 height 32
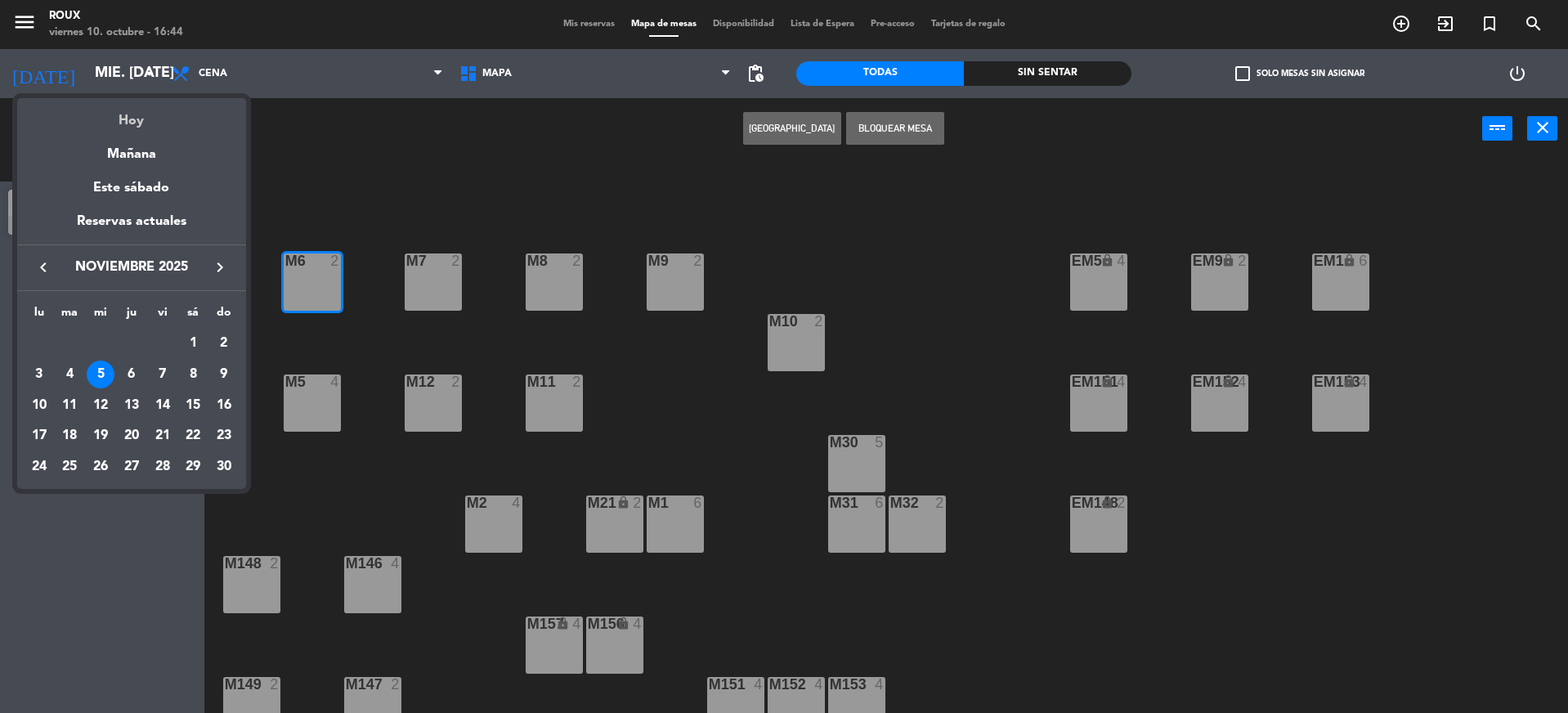
click at [138, 128] on div "Hoy" at bounding box center [132, 115] width 229 height 33
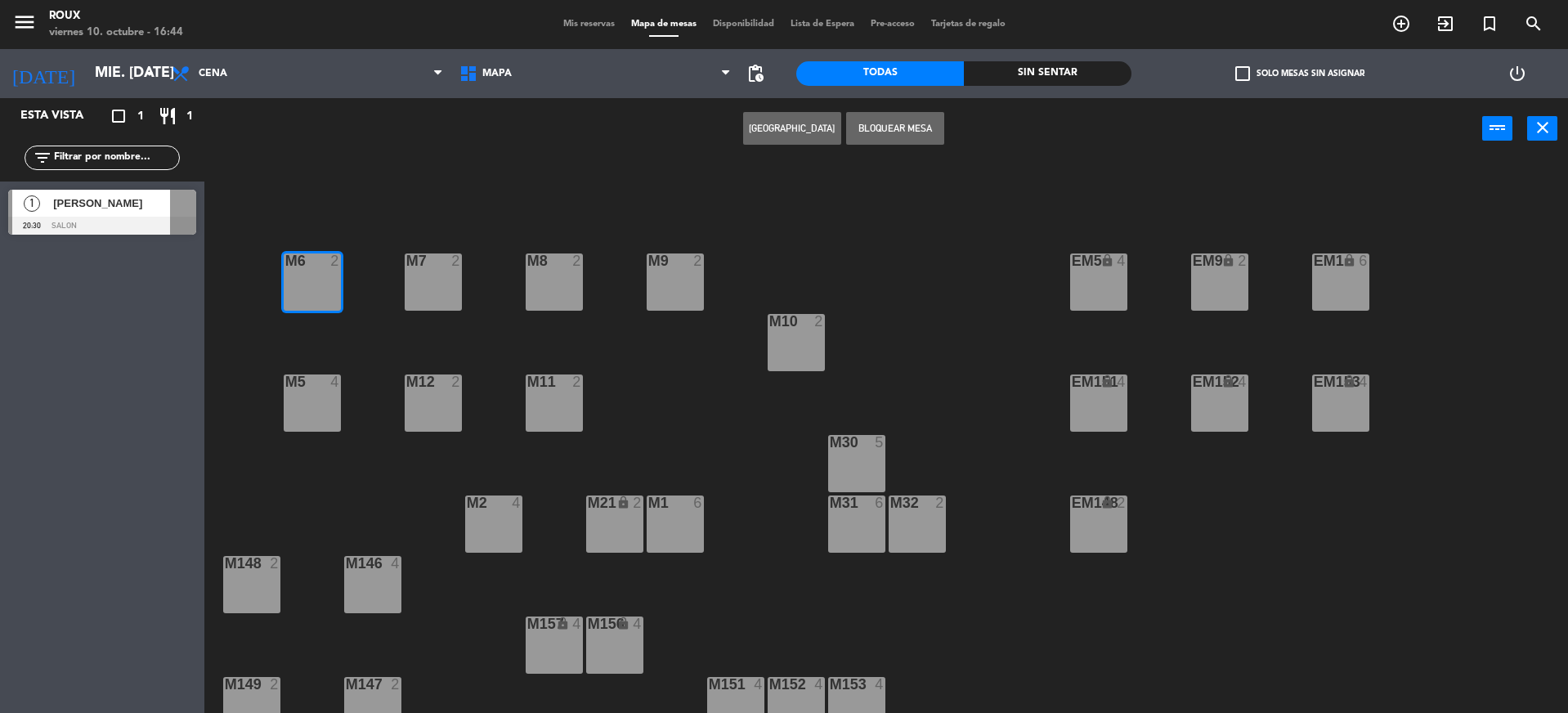
type input "vie. [DATE]"
